Goal: Transaction & Acquisition: Purchase product/service

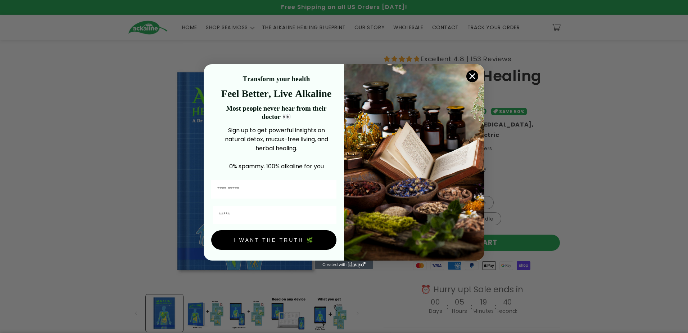
click at [473, 72] on circle "Close dialog" at bounding box center [473, 76] width 12 height 12
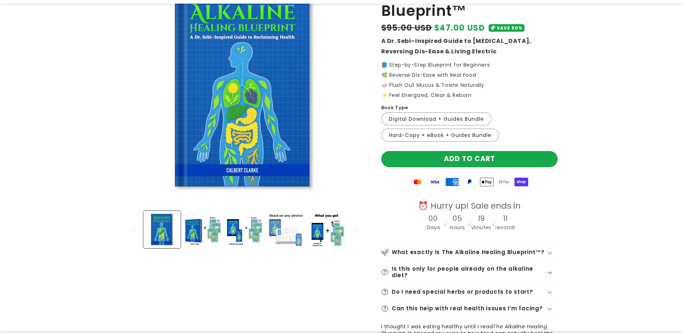
scroll to position [108, 0]
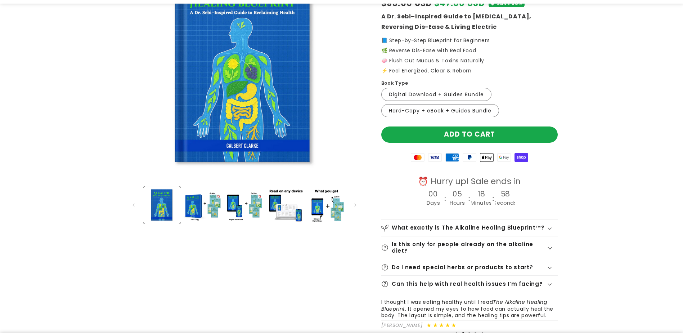
click at [549, 228] on icon at bounding box center [550, 228] width 5 height 3
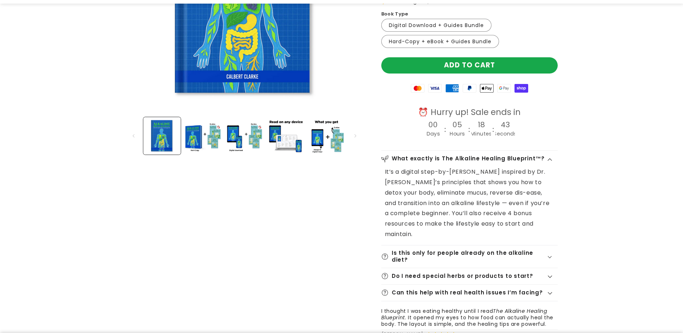
scroll to position [180, 0]
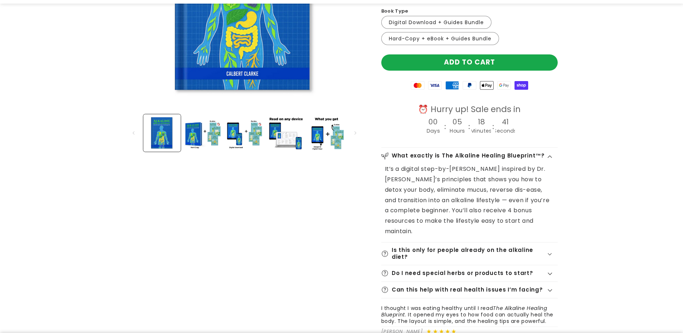
click at [552, 253] on icon at bounding box center [550, 254] width 4 height 2
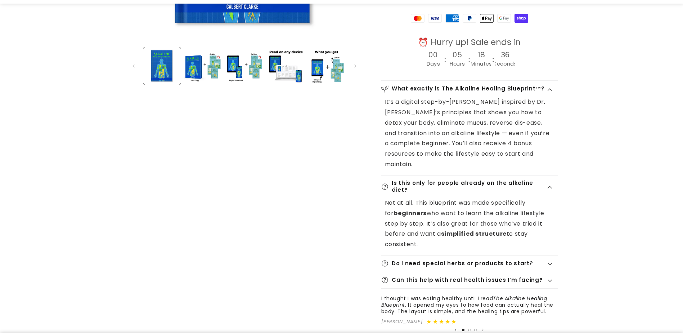
scroll to position [252, 0]
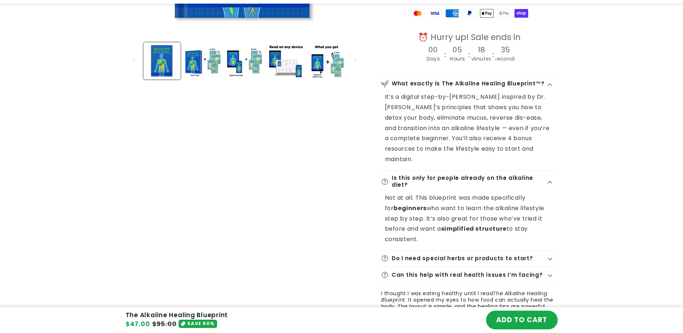
click at [551, 257] on icon at bounding box center [550, 258] width 5 height 3
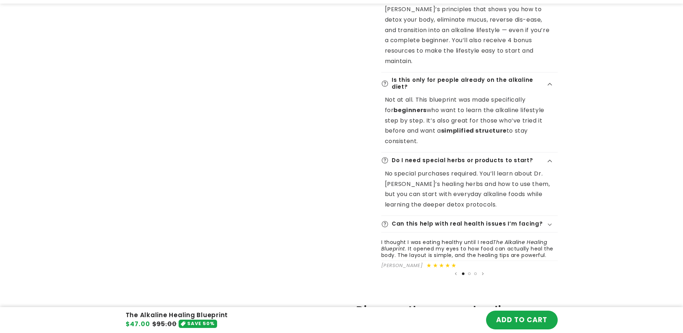
scroll to position [360, 0]
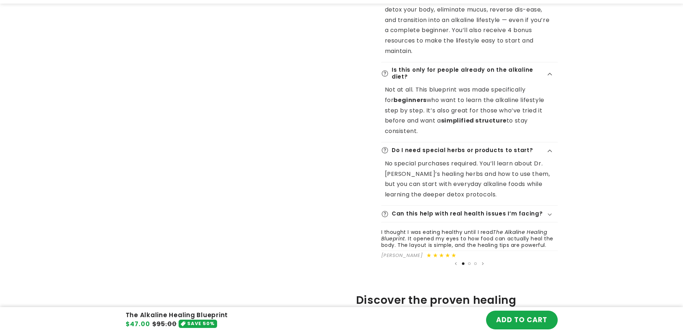
click at [549, 213] on icon at bounding box center [550, 214] width 4 height 2
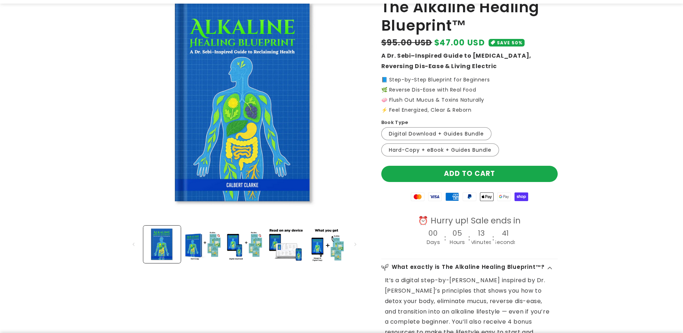
scroll to position [72, 0]
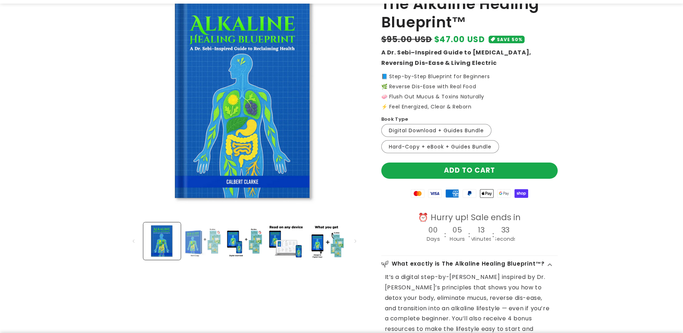
click at [188, 242] on button "Load image 2 in gallery view" at bounding box center [202, 240] width 37 height 37
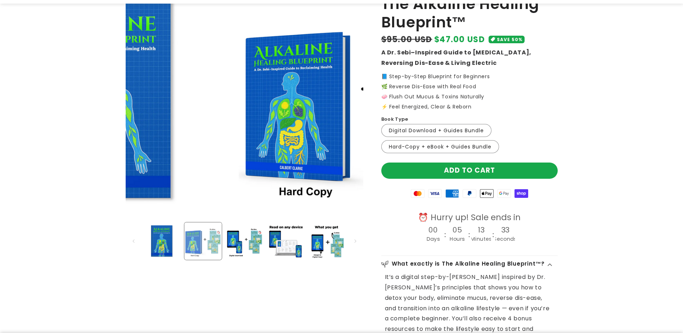
scroll to position [0, 252]
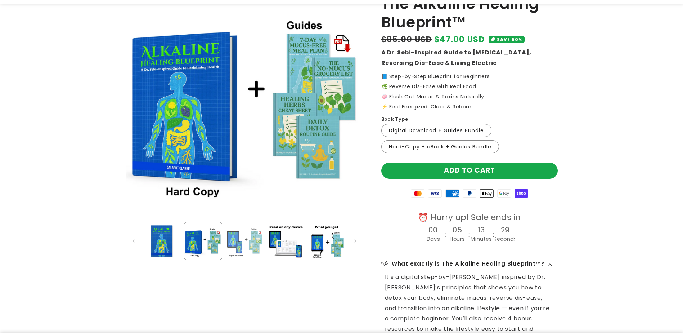
click at [247, 242] on button "Load image 3 in gallery view" at bounding box center [243, 240] width 37 height 37
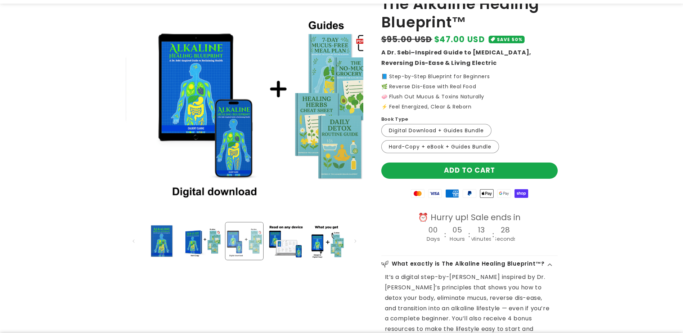
scroll to position [0, 504]
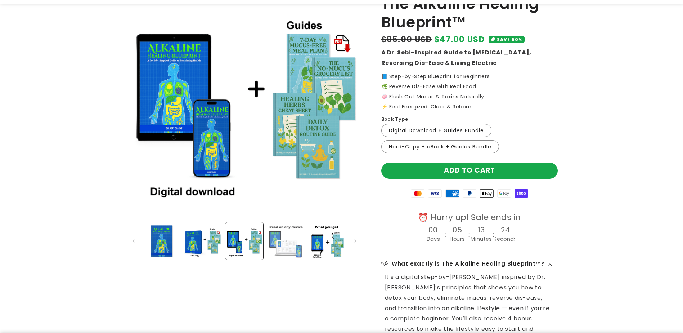
click at [284, 241] on button "Load image 4 in gallery view" at bounding box center [285, 240] width 37 height 37
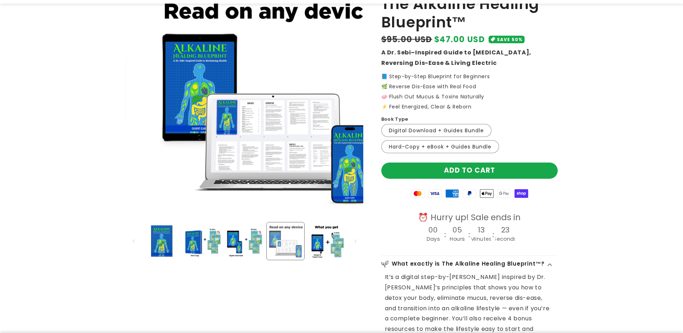
scroll to position [0, 756]
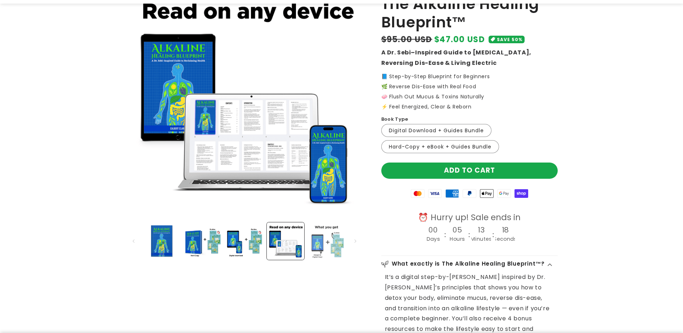
click at [328, 243] on button "Load image 5 in gallery view" at bounding box center [326, 240] width 37 height 37
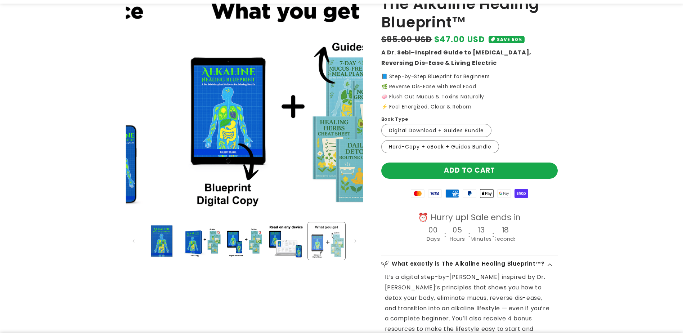
scroll to position [0, 1008]
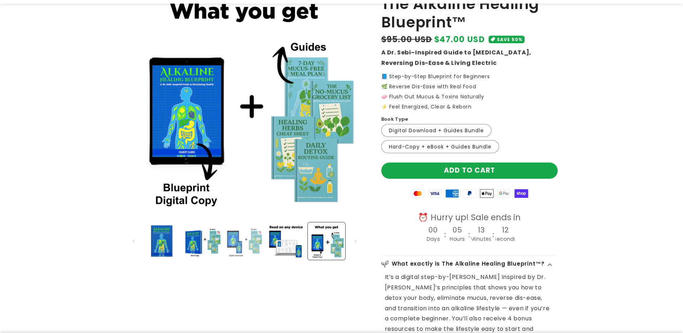
click at [244, 243] on button "Load image 3 in gallery view" at bounding box center [243, 240] width 37 height 37
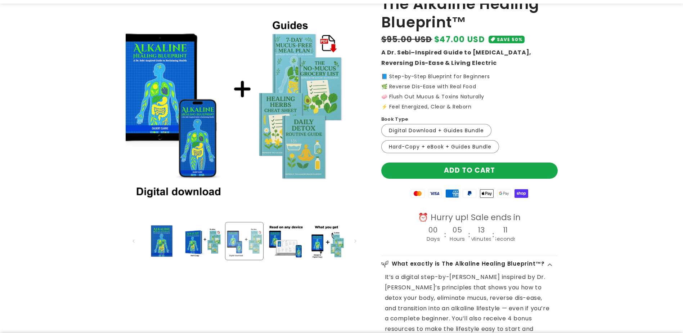
scroll to position [0, 504]
